Goal: Task Accomplishment & Management: Manage account settings

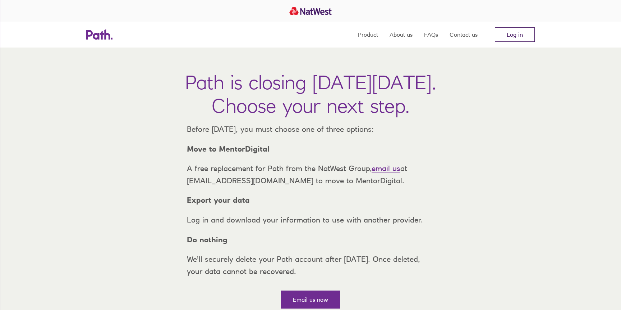
click at [523, 40] on link "Log in" at bounding box center [515, 34] width 40 height 14
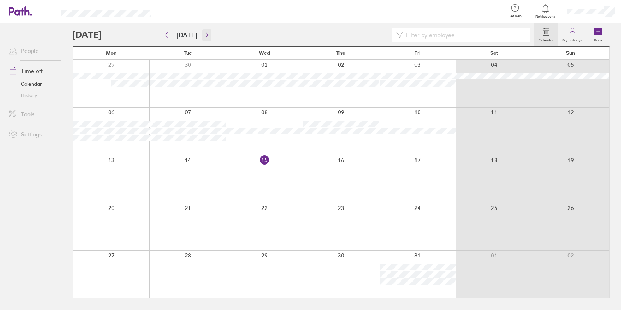
click at [204, 30] on button "button" at bounding box center [206, 35] width 9 height 12
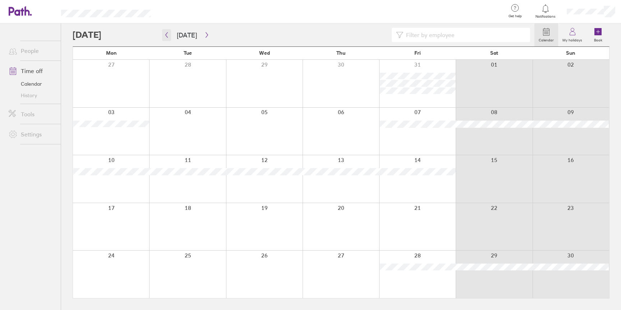
click at [167, 34] on icon "button" at bounding box center [166, 35] width 5 height 6
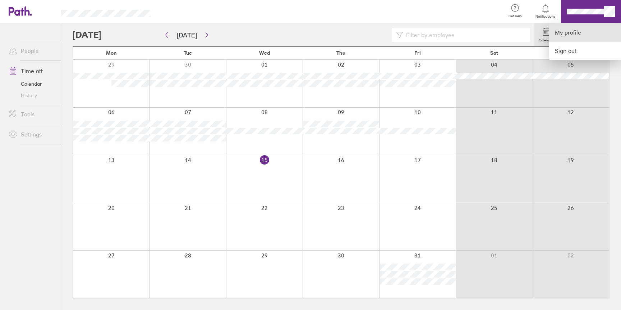
click at [586, 29] on link "My profile" at bounding box center [586, 32] width 72 height 18
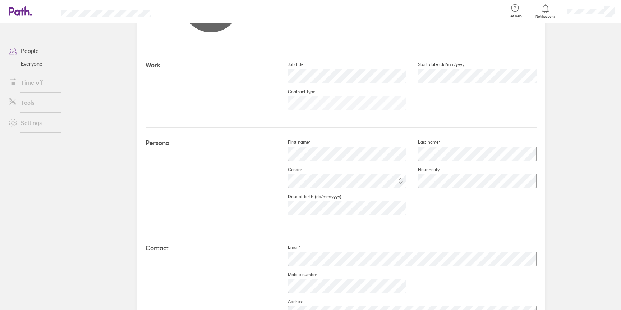
scroll to position [280, 0]
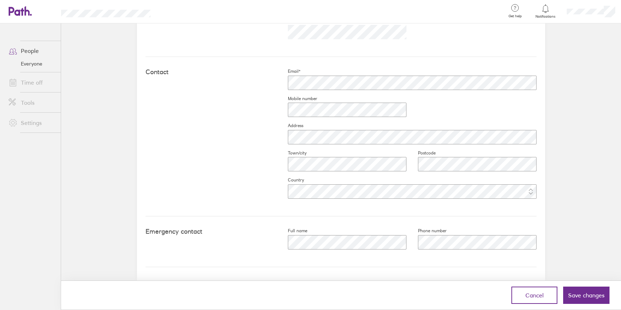
click at [446, 270] on form "Work Job title Start date (dd/mm/yyyy) [DATE] Contract type Personal First name…" at bounding box center [341, 92] width 391 height 436
click at [593, 289] on button "Save changes" at bounding box center [587, 294] width 46 height 17
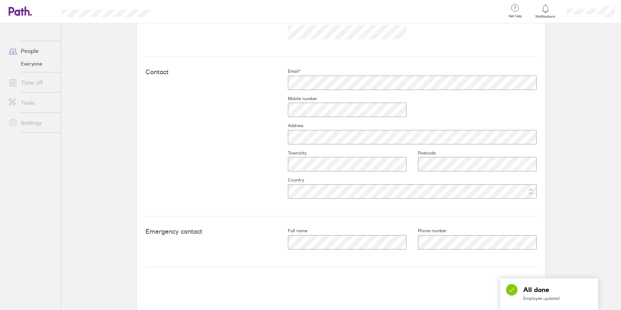
click at [589, 290] on div "Get help FAQs Contact us Notifications My profile Sign out People Everyone Time…" at bounding box center [310, 155] width 621 height 310
click at [473, 250] on fieldset "Phone number" at bounding box center [472, 241] width 130 height 27
